Goal: Book appointment/travel/reservation

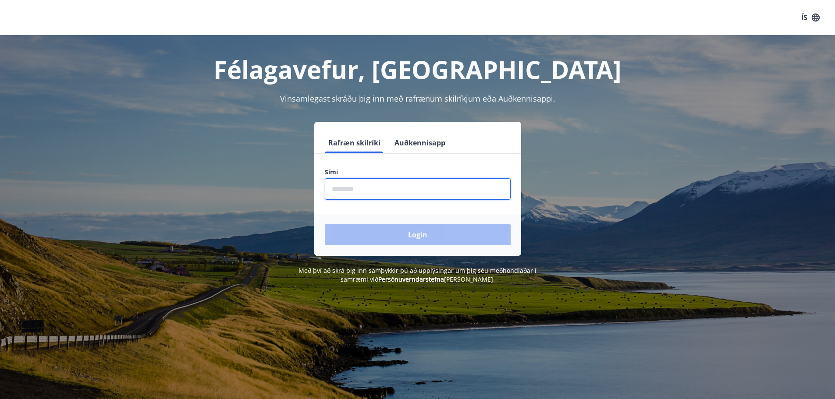
click at [349, 194] on input "phone" at bounding box center [418, 188] width 186 height 21
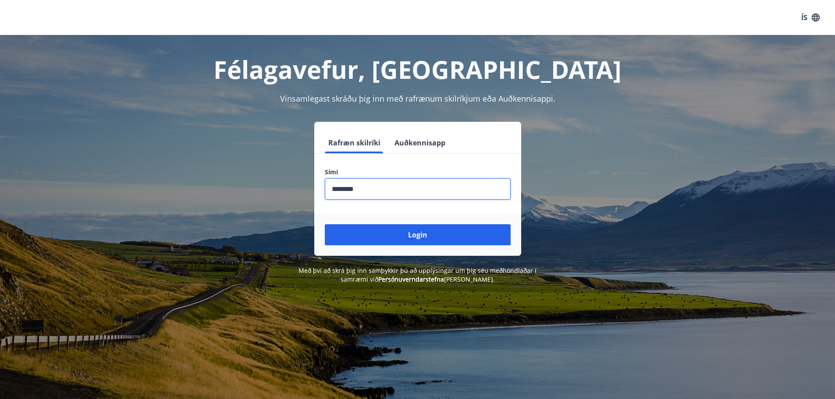
type input "********"
click at [325, 224] on button "Login" at bounding box center [418, 234] width 186 height 21
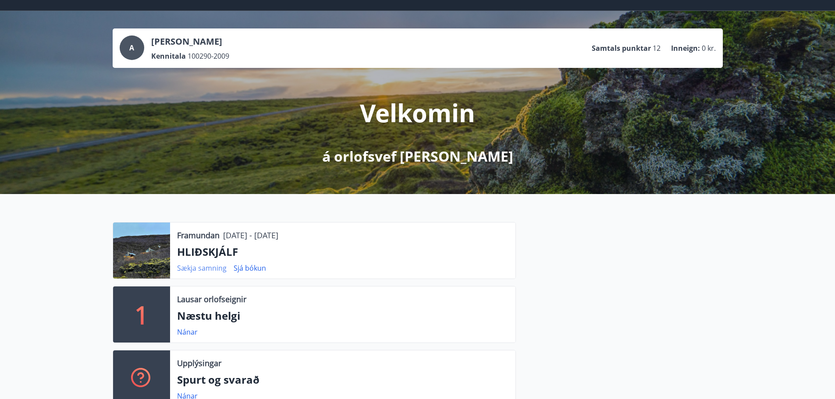
scroll to position [25, 0]
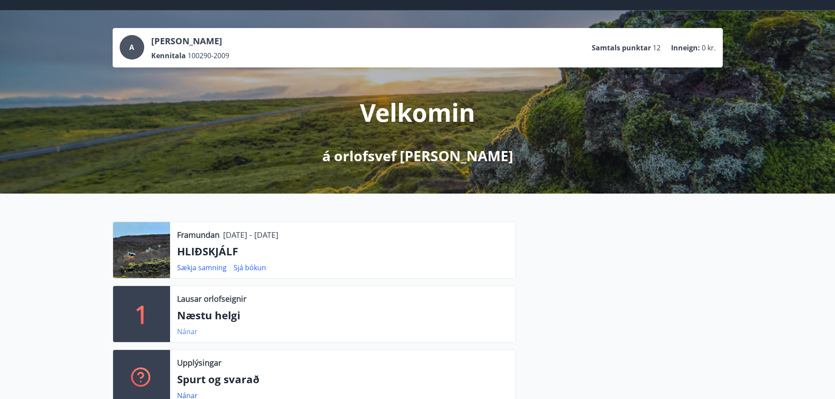
click at [184, 335] on link "Nánar" at bounding box center [187, 332] width 21 height 10
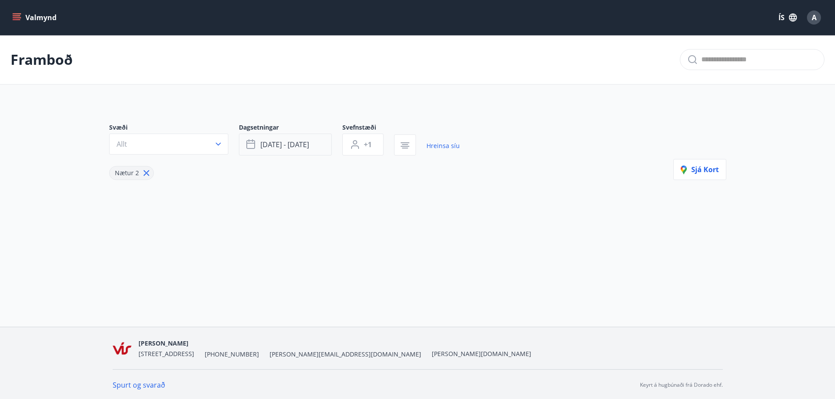
click at [276, 143] on span "ágú 15 - ágú 18" at bounding box center [284, 145] width 49 height 10
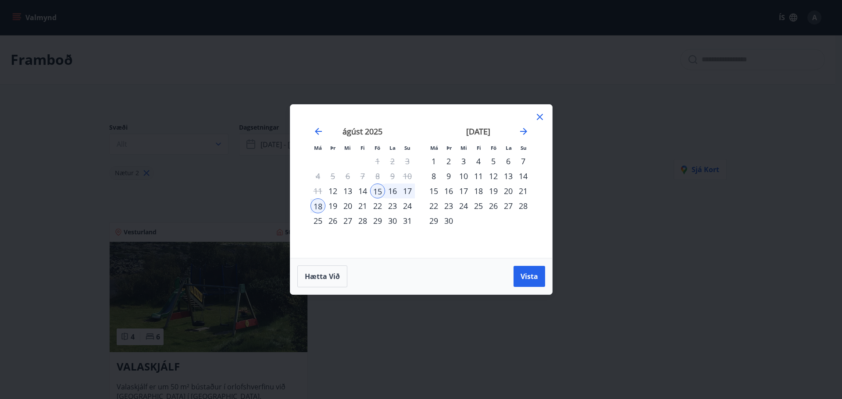
click at [490, 172] on div "12" at bounding box center [493, 176] width 15 height 15
click at [526, 178] on div "14" at bounding box center [523, 176] width 15 height 15
click at [526, 281] on span "Vista" at bounding box center [529, 277] width 18 height 10
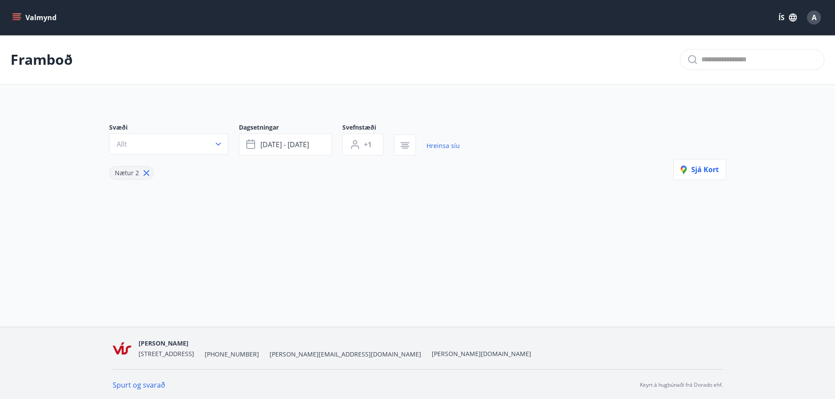
click at [173, 139] on button "Allt" at bounding box center [168, 144] width 119 height 21
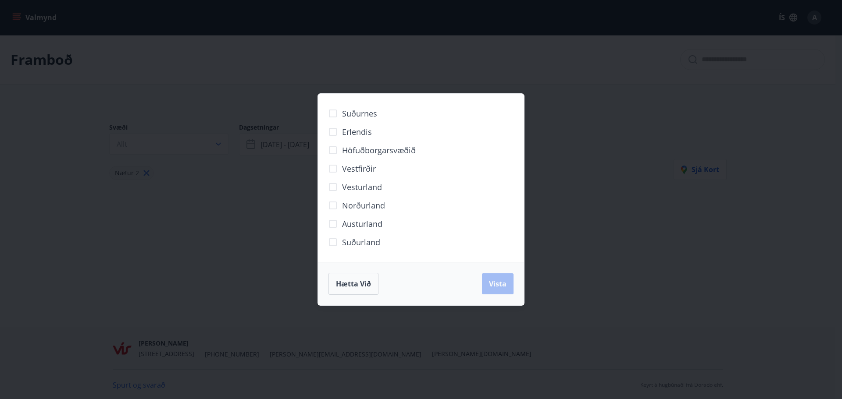
click at [219, 179] on div "Suðurnes Erlendis Höfuðborgarsvæðið Vestfirðir Vesturland Norðurland Austurland…" at bounding box center [421, 199] width 842 height 399
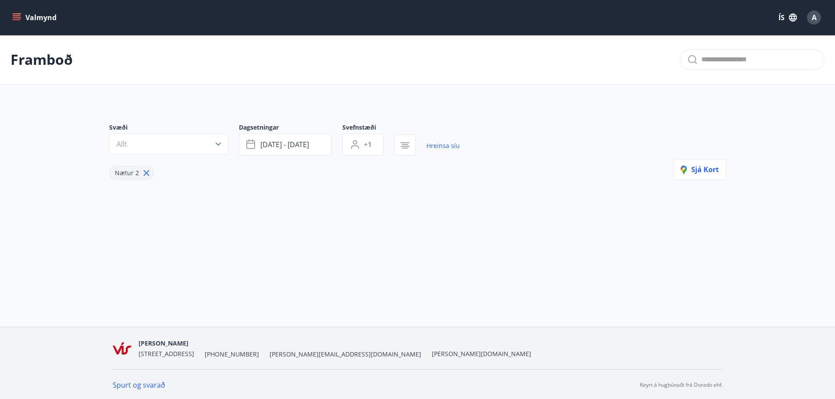
click at [33, 22] on button "Valmynd" at bounding box center [36, 18] width 50 height 16
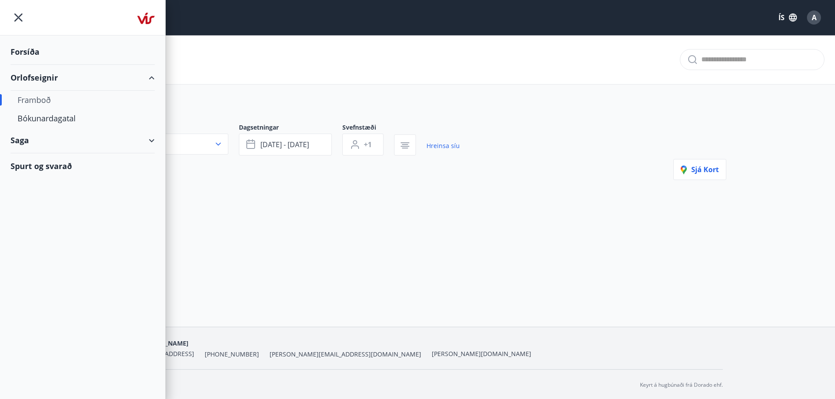
click at [40, 76] on div "Orlofseignir" at bounding box center [83, 78] width 144 height 26
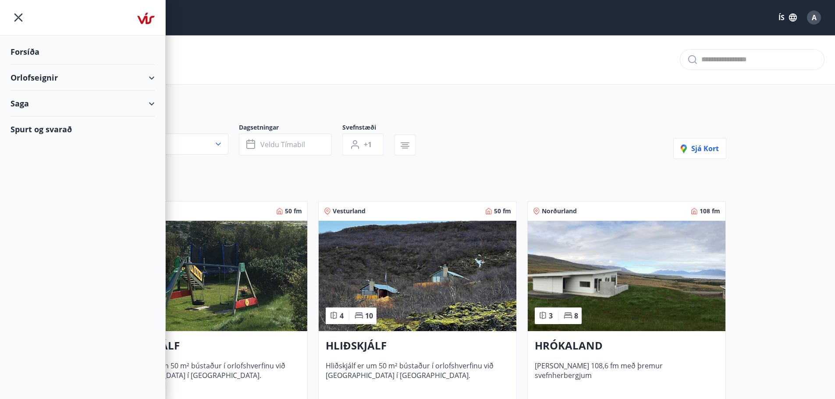
type input "*"
click at [218, 186] on div "Svæði Allt Dagsetningar Veldu tímabil Svefnstæði +1 Sjá kort Vesturland 50 fm 4…" at bounding box center [417, 387] width 631 height 571
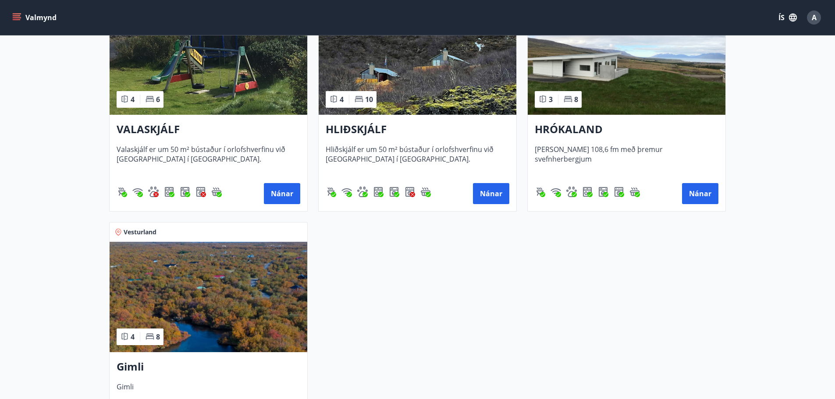
click at [231, 333] on img at bounding box center [209, 297] width 198 height 110
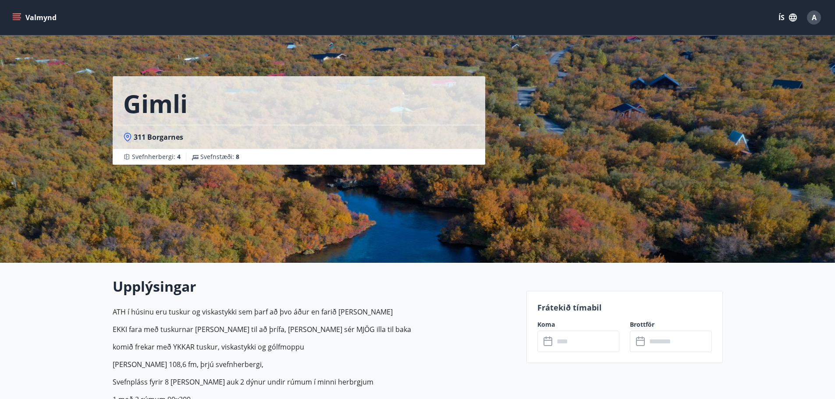
click at [573, 345] on input "text" at bounding box center [586, 341] width 65 height 21
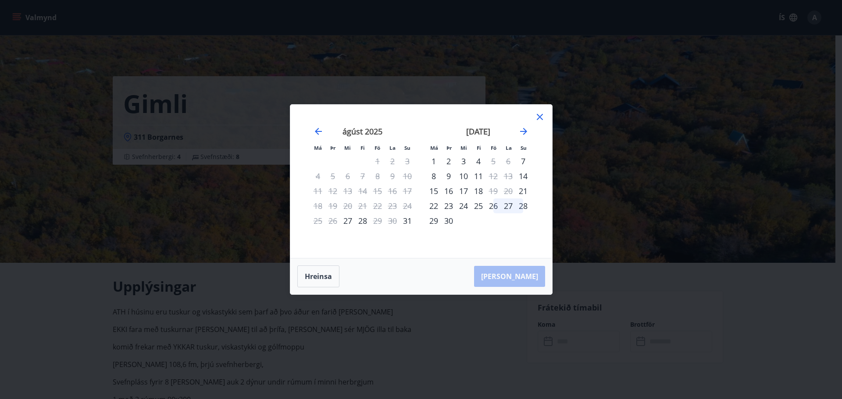
click at [541, 123] on div at bounding box center [539, 118] width 11 height 13
click at [542, 117] on icon at bounding box center [539, 117] width 11 height 11
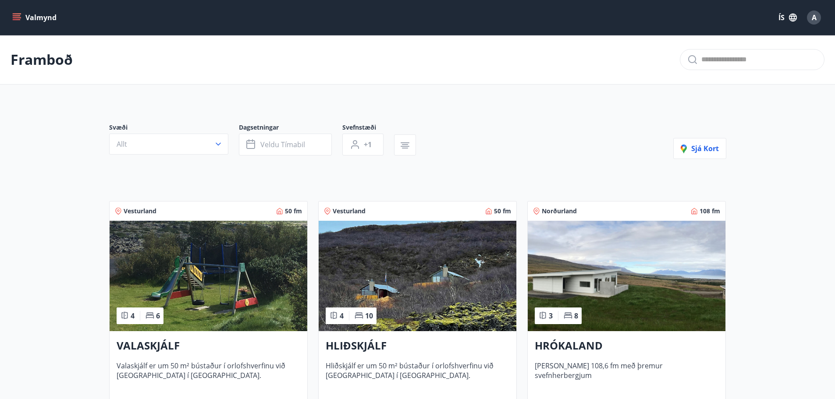
click at [204, 296] on img at bounding box center [209, 276] width 198 height 110
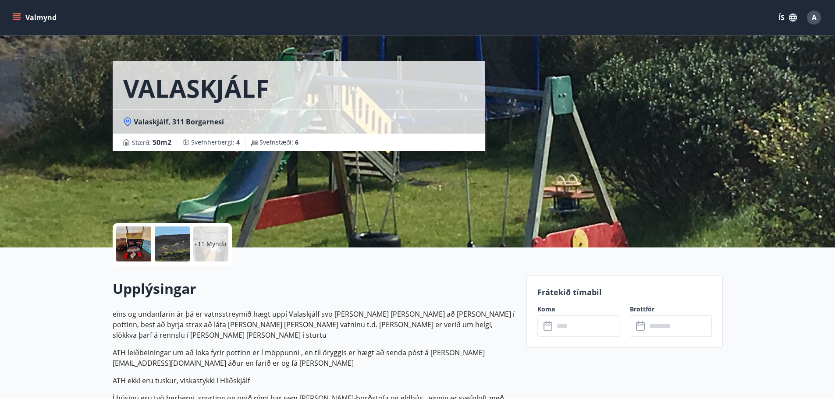
scroll to position [96, 0]
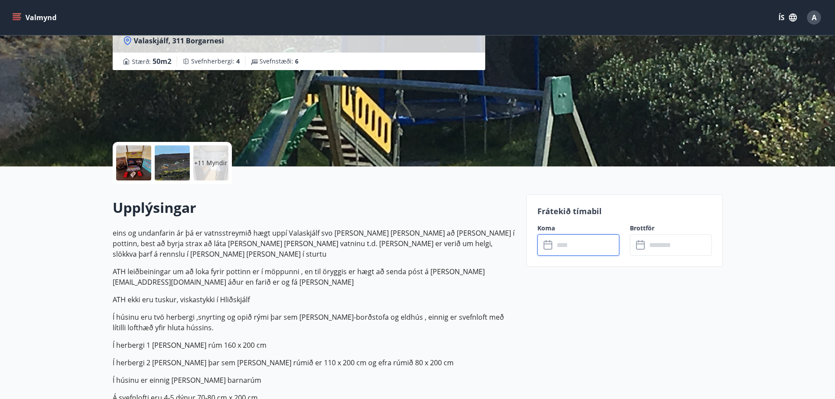
click at [577, 244] on input "text" at bounding box center [586, 245] width 65 height 21
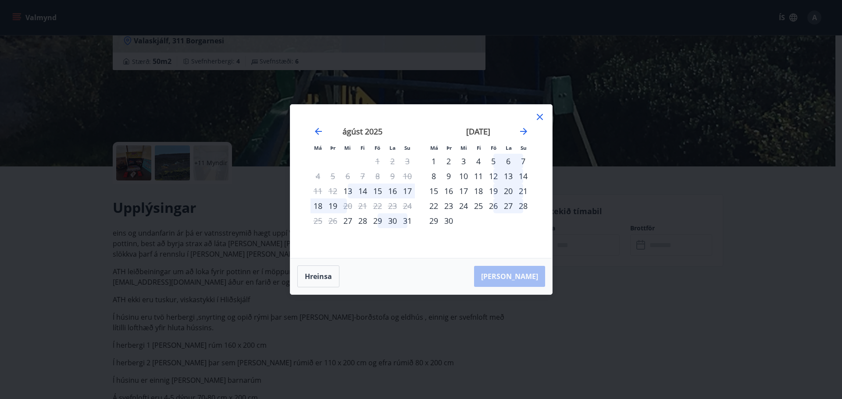
click at [540, 122] on icon at bounding box center [539, 117] width 11 height 11
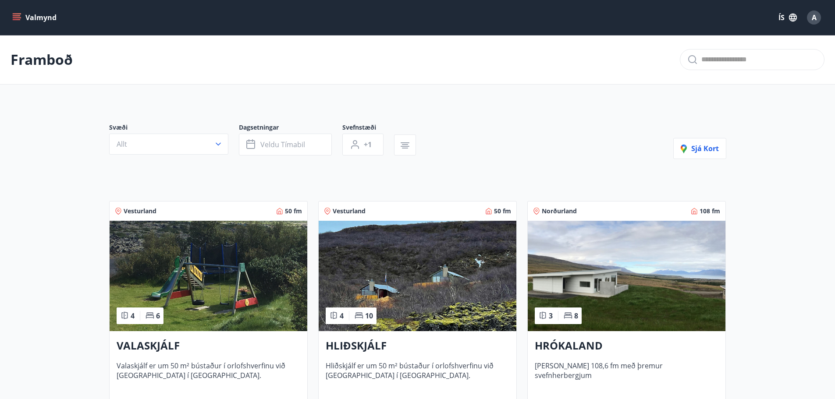
click at [448, 296] on img at bounding box center [418, 276] width 198 height 110
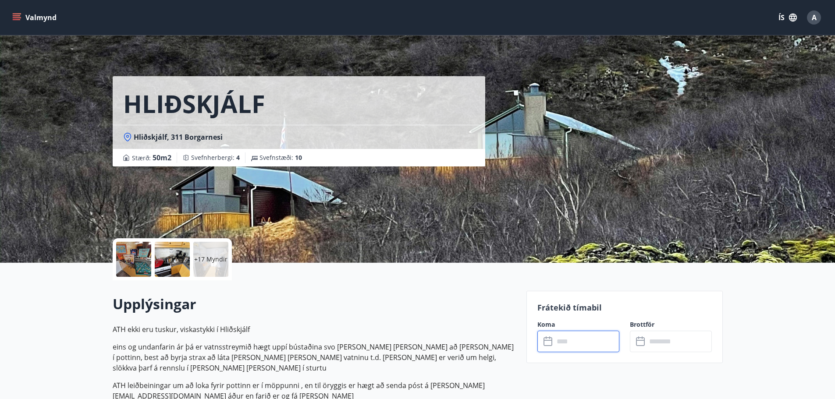
click at [568, 339] on input "text" at bounding box center [586, 341] width 65 height 21
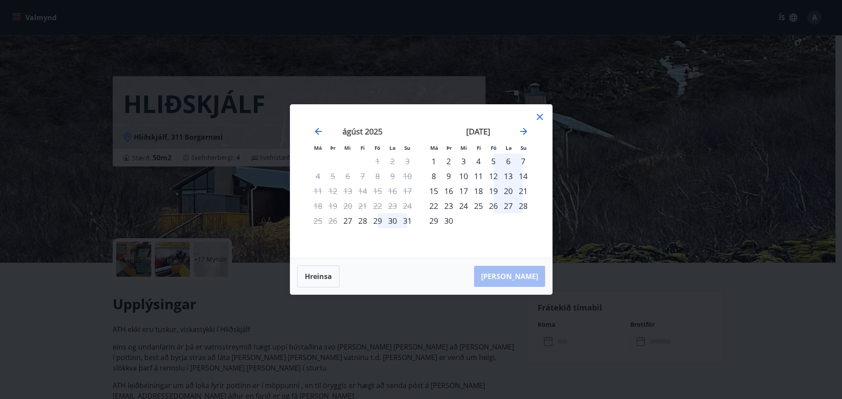
click at [539, 122] on icon at bounding box center [539, 117] width 11 height 11
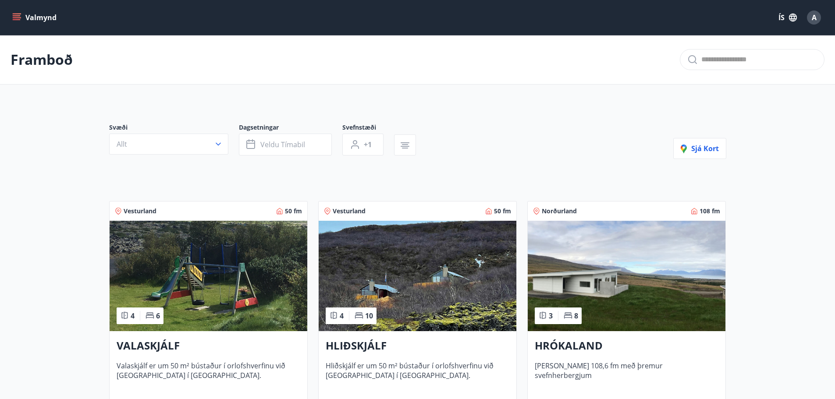
click at [589, 292] on img at bounding box center [627, 276] width 198 height 110
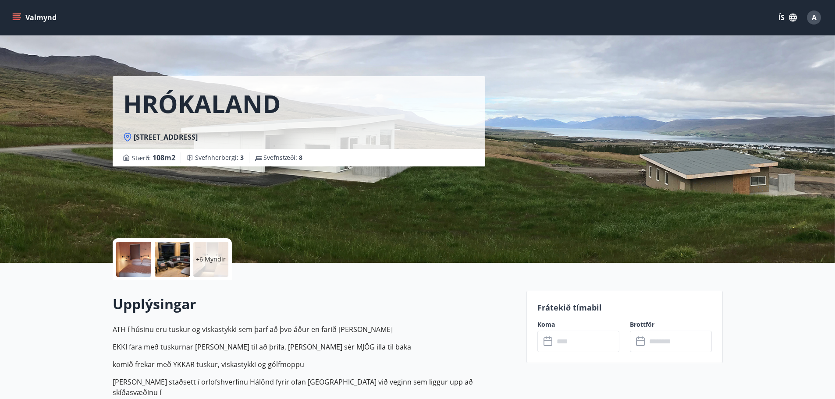
click at [566, 339] on input "text" at bounding box center [586, 341] width 65 height 21
